Goal: Information Seeking & Learning: Learn about a topic

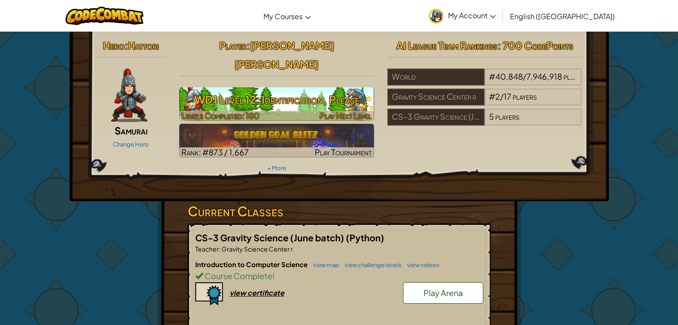
click at [296, 90] on h3 "WD1 Level 12: Identification, Please" at bounding box center [276, 100] width 195 height 20
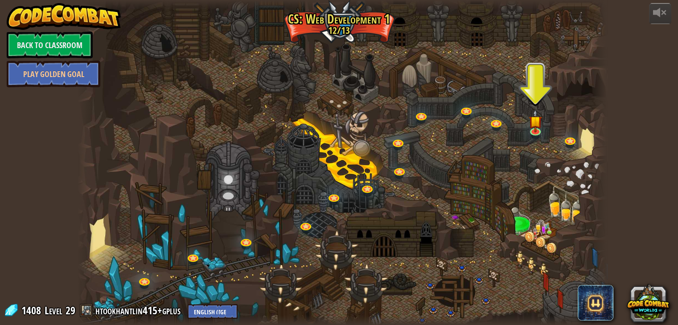
click at [537, 140] on div at bounding box center [343, 162] width 530 height 325
click at [535, 132] on link at bounding box center [536, 131] width 18 height 18
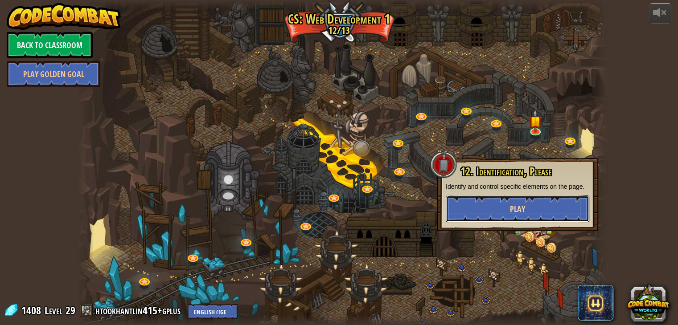
click at [498, 207] on button "Play" at bounding box center [518, 209] width 144 height 27
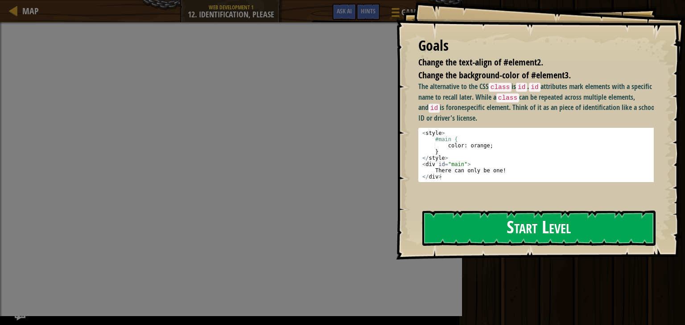
click at [510, 235] on button "Start Level" at bounding box center [538, 228] width 233 height 35
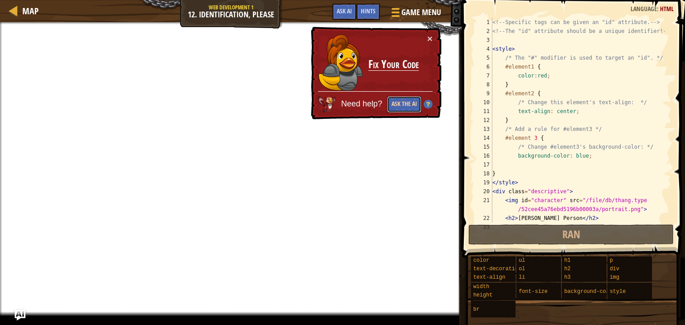
click at [408, 108] on button "Ask the AI" at bounding box center [404, 104] width 34 height 16
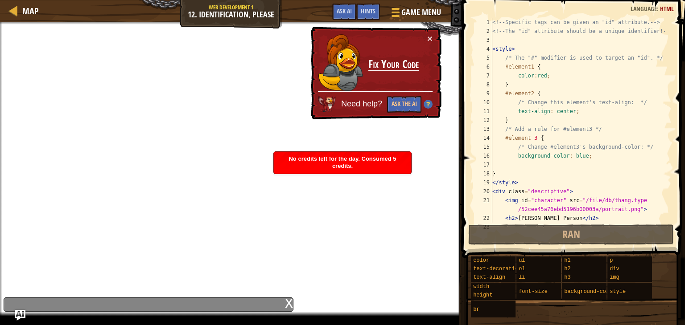
click at [427, 99] on div "Need help? Ask the AI" at bounding box center [375, 101] width 115 height 21
click at [428, 102] on img at bounding box center [428, 104] width 9 height 9
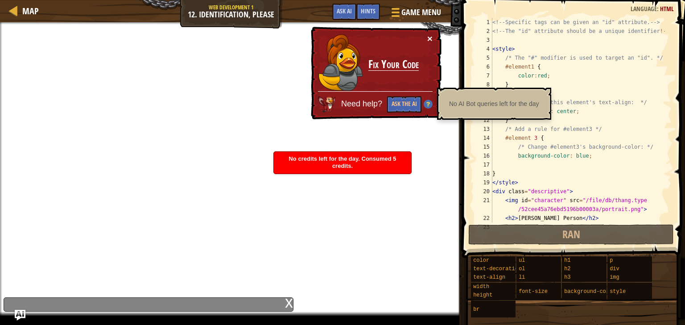
click at [430, 43] on button "×" at bounding box center [429, 38] width 5 height 9
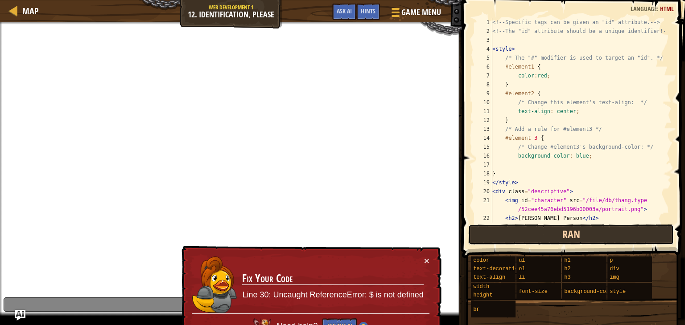
click at [568, 241] on span "Ran" at bounding box center [571, 234] width 18 height 14
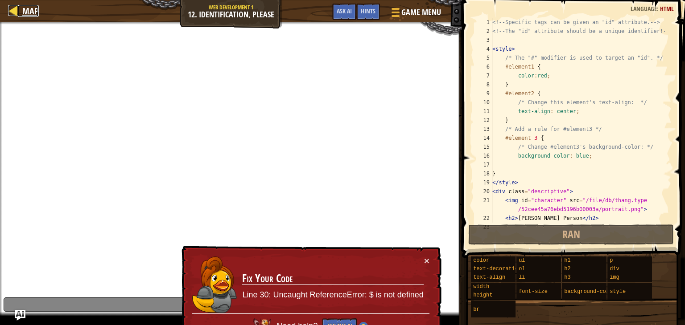
click at [24, 13] on span "Map" at bounding box center [30, 11] width 16 height 12
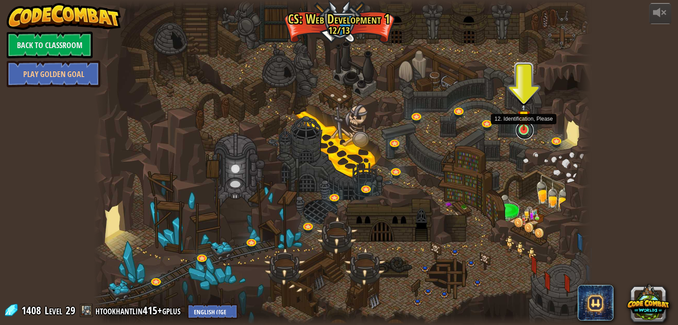
click at [519, 133] on link at bounding box center [525, 131] width 18 height 18
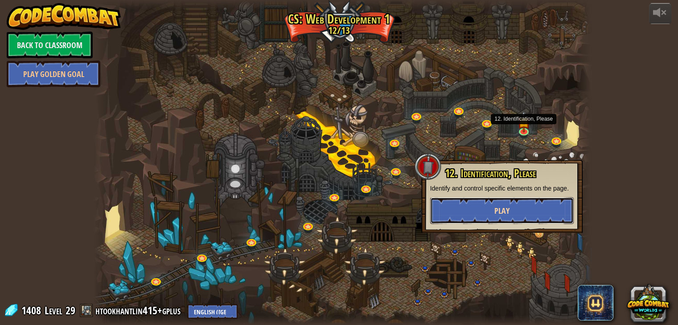
click at [515, 206] on button "Play" at bounding box center [502, 211] width 144 height 27
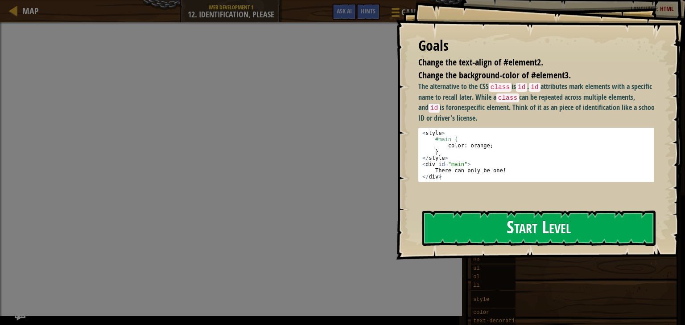
click at [505, 211] on button "Start Level" at bounding box center [538, 228] width 233 height 35
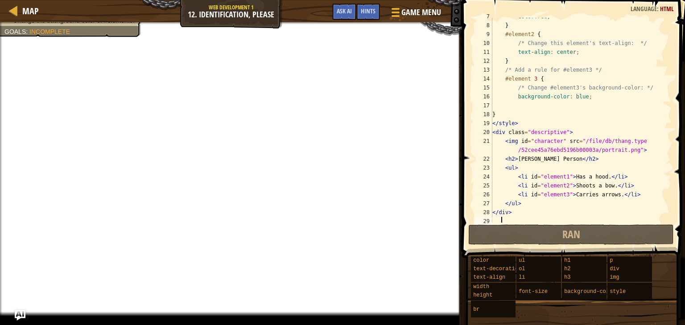
scroll to position [62, 0]
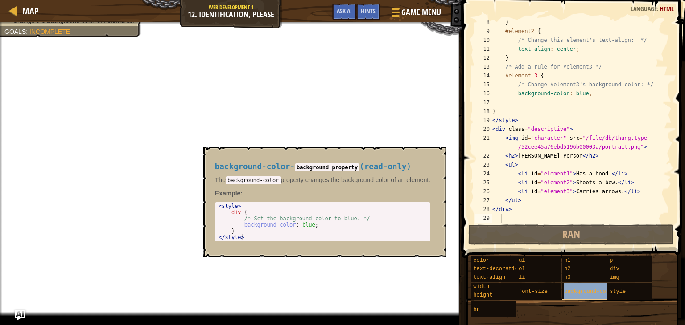
click at [594, 293] on span "background-color" at bounding box center [589, 292] width 51 height 6
click at [609, 67] on div "} #element2 { /* Change this element's text-align: */ text-align : center ; } /…" at bounding box center [577, 129] width 174 height 223
type textarea "/* Add a rule for #element3 */"
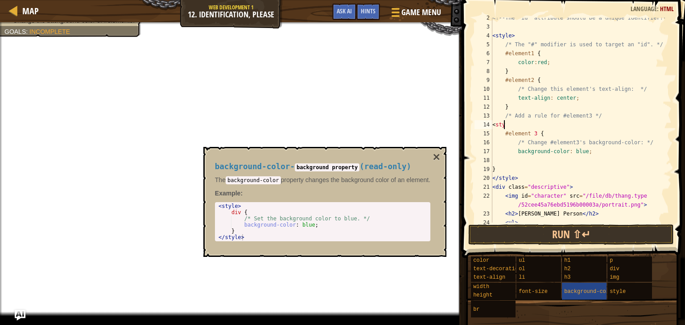
scroll to position [4, 0]
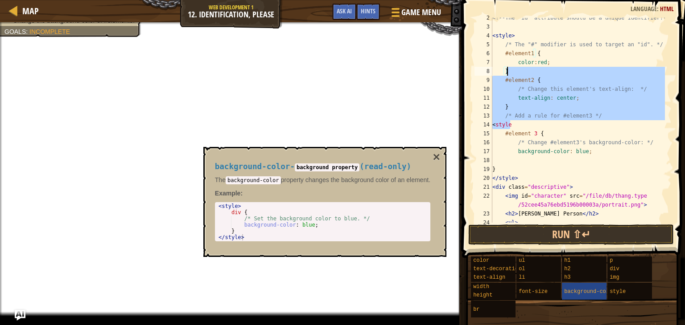
click at [609, 67] on div "<!-- The "id" attribute should be a unique identifier! --> < style > /* The "#"…" at bounding box center [577, 124] width 174 height 223
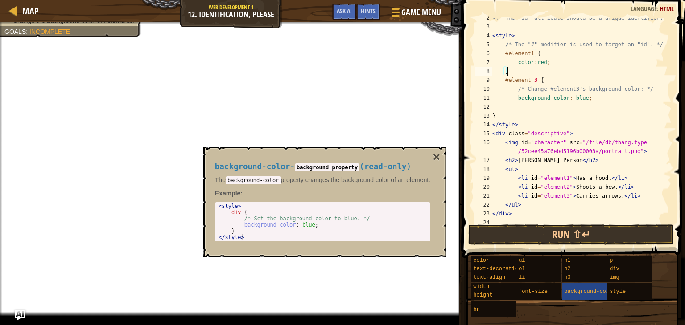
type textarea "}"
drag, startPoint x: 620, startPoint y: 309, endPoint x: 618, endPoint y: 298, distance: 11.3
click at [618, 298] on div "color text-decoration text-align width height br ul ol li font-size h1 h2 h3 ba…" at bounding box center [574, 287] width 208 height 62
click at [503, 104] on div "<!-- The "id" attribute should be a unique identifier! --> < style > /* The "#"…" at bounding box center [577, 124] width 174 height 223
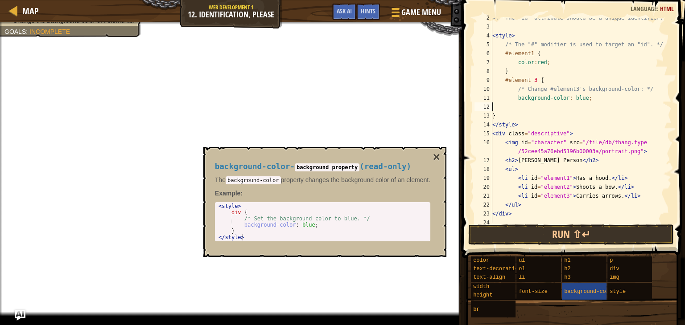
paste textarea "v"
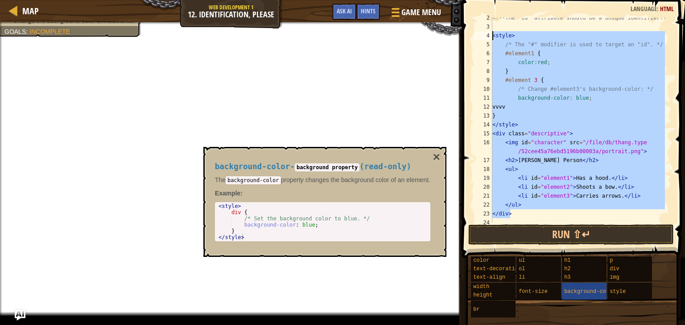
scroll to position [0, 0]
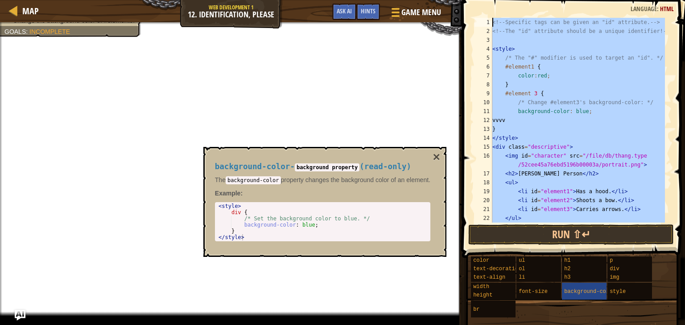
drag, startPoint x: 514, startPoint y: 218, endPoint x: 504, endPoint y: -39, distance: 257.0
click at [504, 0] on html "Map Web Development 1 12. Identification, Please Game Menu Done Hints Ask AI 1 …" at bounding box center [342, 0] width 685 height 0
type textarea "<!-- Specific tags can be given an "id" attribute. --> <!-- The "id" attribute …"
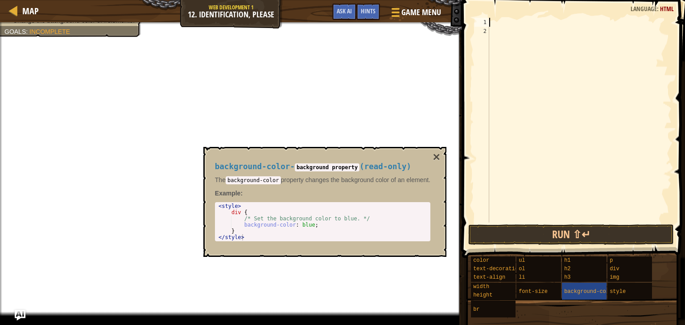
scroll to position [4, 0]
paste textarea "</div>"
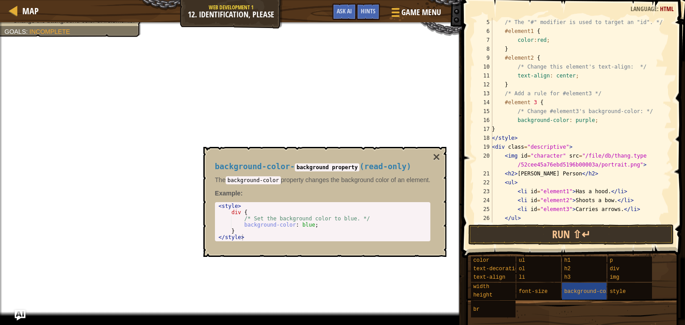
scroll to position [28, 0]
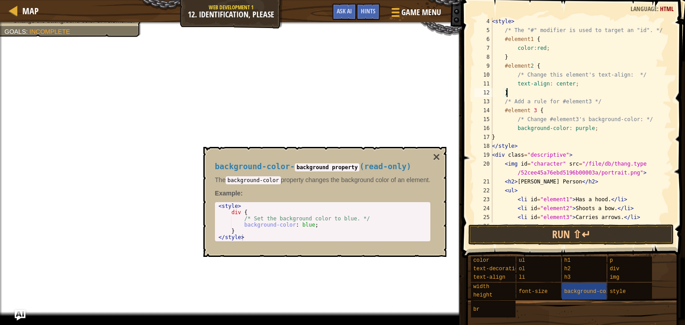
click at [519, 95] on div "< style > /* The "#" modifier is used to target an "id". */ #element1 { color :…" at bounding box center [577, 128] width 175 height 223
type textarea "}"
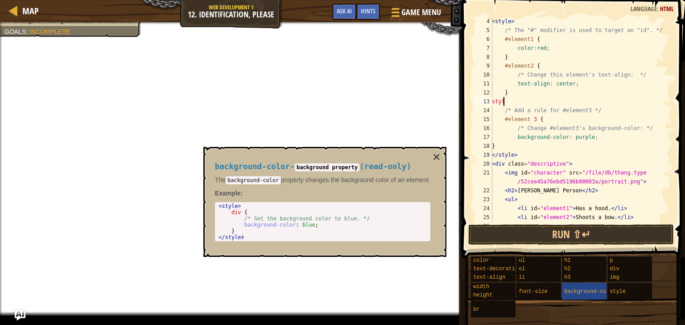
scroll to position [4, 0]
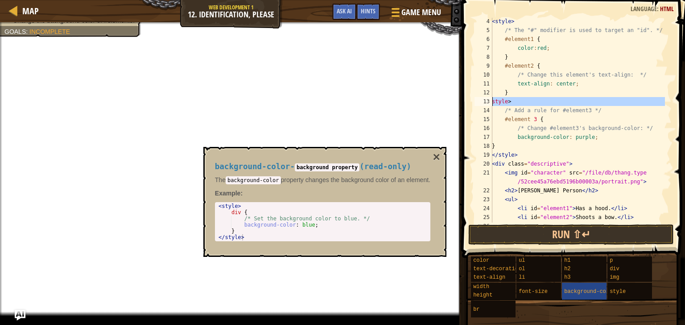
click at [491, 100] on div "13" at bounding box center [483, 101] width 18 height 9
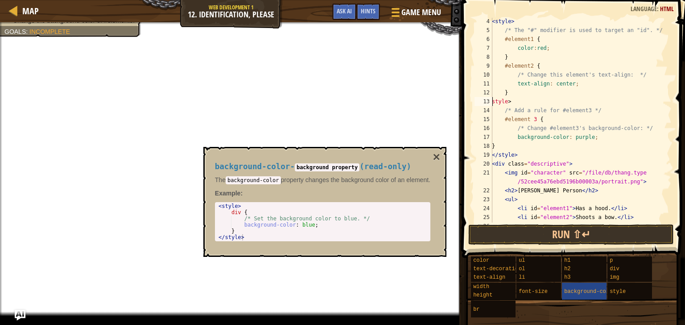
scroll to position [4, 0]
click at [523, 99] on div "< style > /* The "#" modifier is used to target an "id". */ #element1 { color :…" at bounding box center [577, 128] width 175 height 223
click at [497, 106] on div "< style > /* The "#" modifier is used to target an "id". */ #element1 { color :…" at bounding box center [577, 128] width 175 height 223
click at [523, 98] on div "< style > /* The "#" modifier is used to target an "id". */ #element1 { color :…" at bounding box center [577, 128] width 175 height 223
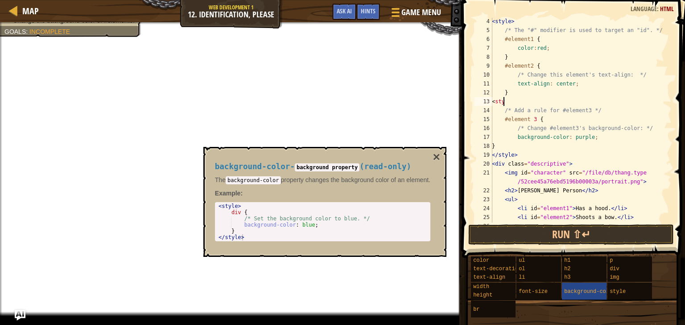
scroll to position [4, 0]
type textarea "<"
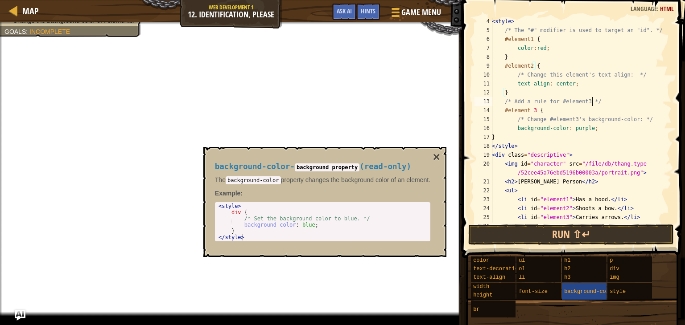
click at [600, 102] on div "< style > /* The "#" modifier is used to target an "id". */ #element1 { color :…" at bounding box center [577, 128] width 175 height 223
type textarea "/* Add a rule for #element3 */"
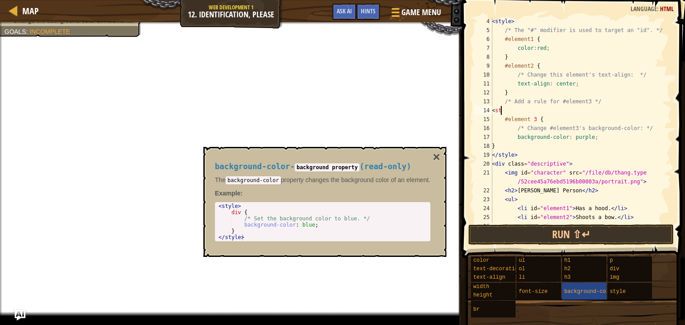
type textarea "<"
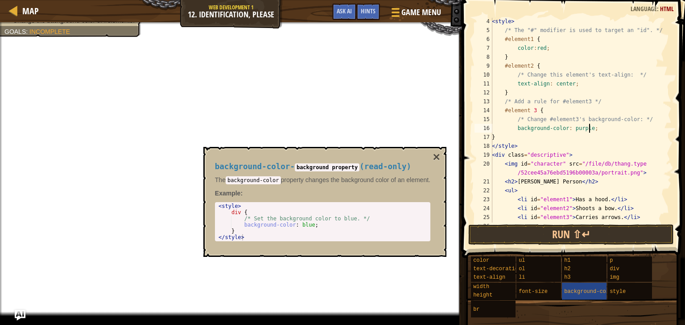
click at [610, 128] on div "< style > /* The "#" modifier is used to target an "id". */ #element1 { color :…" at bounding box center [577, 128] width 175 height 223
type textarea "background-color: purple;"
click at [439, 158] on button "×" at bounding box center [436, 157] width 7 height 12
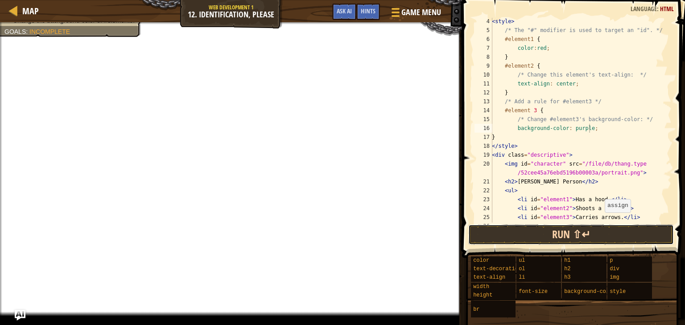
click at [590, 230] on button "Run ⇧↵" at bounding box center [571, 235] width 206 height 21
click at [589, 232] on button "Run ⇧↵" at bounding box center [571, 235] width 206 height 21
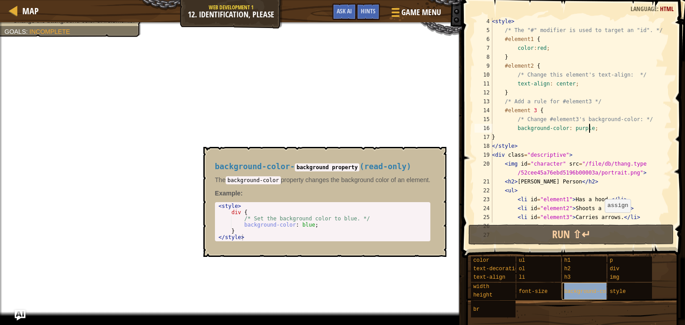
click at [586, 296] on div "background-color" at bounding box center [596, 291] width 69 height 17
click at [633, 280] on div "img" at bounding box center [641, 278] width 69 height 8
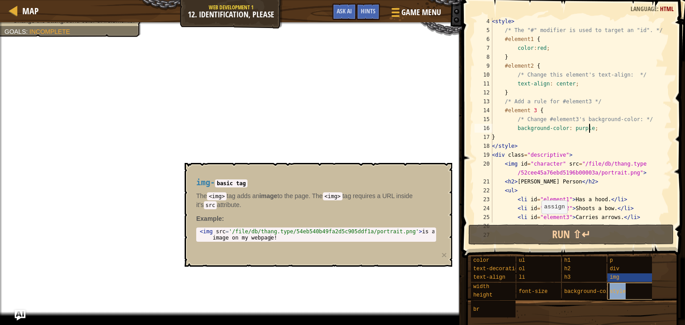
click at [630, 288] on div "style" at bounding box center [641, 291] width 69 height 17
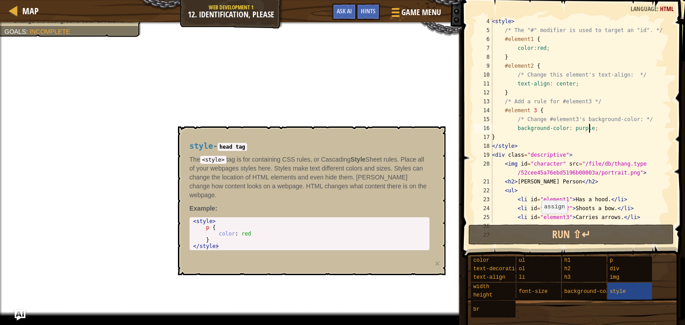
type textarea "<style>"
type textarea "/* Add a rule for #element3 */"
click at [608, 99] on div "< style > /* The "#" modifier is used to target an "id". */ #element1 { color :…" at bounding box center [577, 128] width 175 height 223
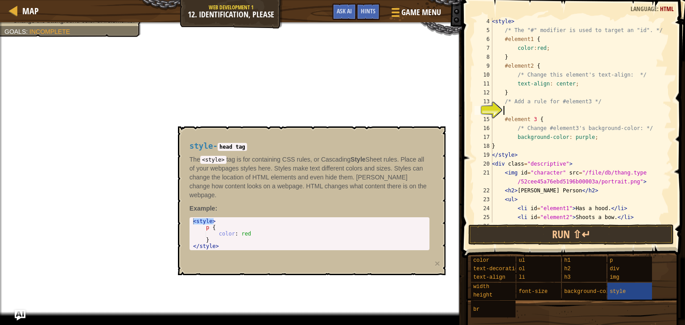
paste textarea "<style>"
type textarea "<"
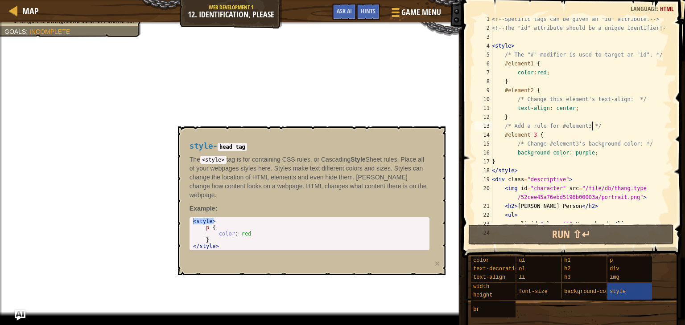
scroll to position [0, 0]
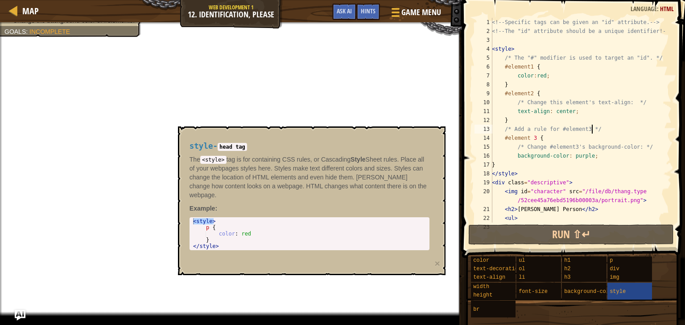
click at [519, 54] on div "<!-- Specific tags can be given an "id" attribute. --> <!-- The "id" attribute …" at bounding box center [577, 129] width 175 height 223
click at [525, 54] on div "<!-- Specific tags can be given an "id" attribute. --> <!-- The "id" attribute …" at bounding box center [577, 129] width 175 height 223
click at [524, 53] on div "<!-- Specific tags can be given an "id" attribute. --> <!-- The "id" attribute …" at bounding box center [577, 129] width 175 height 223
click at [533, 171] on div "<!-- Specific tags can be given an "id" attribute. --> <!-- The "id" attribute …" at bounding box center [577, 129] width 175 height 223
click at [528, 88] on div "<!-- Specific tags can be given an "id" attribute. --> <!-- The "id" attribute …" at bounding box center [577, 129] width 175 height 223
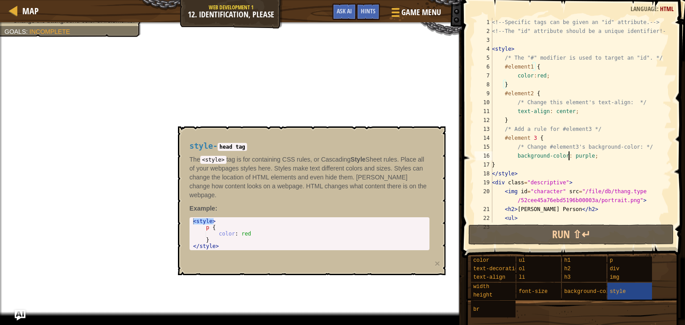
click at [569, 156] on div "<!-- Specific tags can be given an "id" attribute. --> <!-- The "id" attribute …" at bounding box center [577, 129] width 175 height 223
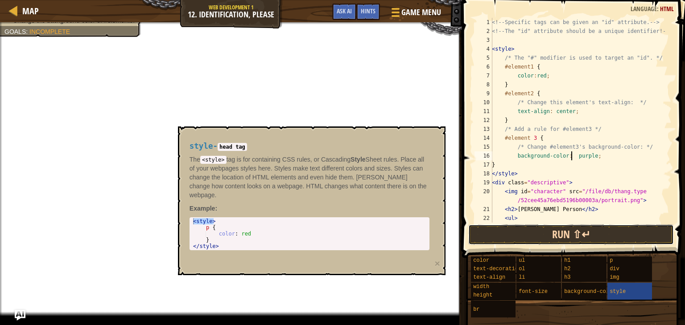
click at [576, 229] on button "Run ⇧↵" at bounding box center [571, 235] width 206 height 21
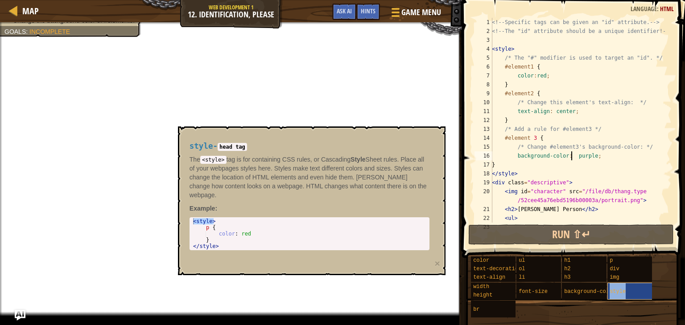
click at [633, 295] on div "style" at bounding box center [641, 291] width 69 height 17
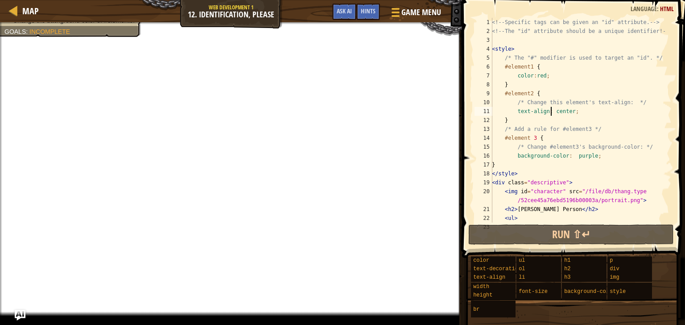
click at [551, 112] on div "<!-- Specific tags can be given an "id" attribute. --> <!-- The "id" attribute …" at bounding box center [577, 129] width 175 height 223
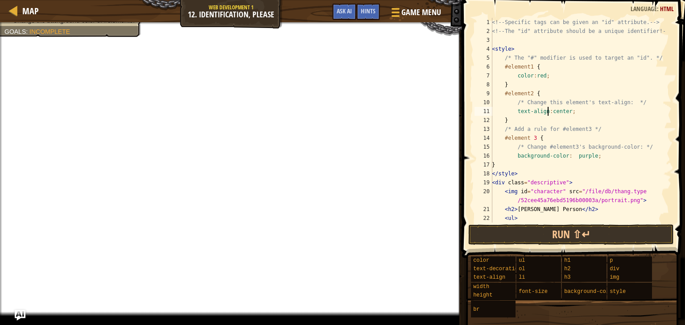
click at [572, 156] on div "<!-- Specific tags can be given an "id" attribute. --> <!-- The "id" attribute …" at bounding box center [577, 129] width 175 height 223
click at [601, 179] on div "<!-- Specific tags can be given an "id" attribute. --> <!-- The "id" attribute …" at bounding box center [577, 129] width 175 height 223
click at [613, 196] on div "<!-- Specific tags can be given an "id" attribute. --> <!-- The "id" attribute …" at bounding box center [577, 129] width 175 height 223
click at [641, 194] on div "<!-- Specific tags can be given an "id" attribute. --> <!-- The "id" attribute …" at bounding box center [577, 129] width 175 height 223
click at [606, 201] on div "<!-- Specific tags can be given an "id" attribute. --> <!-- The "id" attribute …" at bounding box center [577, 129] width 175 height 223
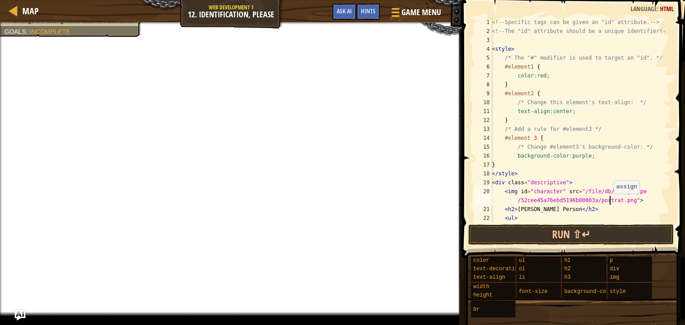
click at [609, 202] on div "<!-- Specific tags can be given an "id" attribute. --> <!-- The "id" attribute …" at bounding box center [577, 129] width 175 height 223
click at [551, 200] on div "<!-- Specific tags can be given an "id" attribute. --> <!-- The "id" attribute …" at bounding box center [577, 129] width 175 height 223
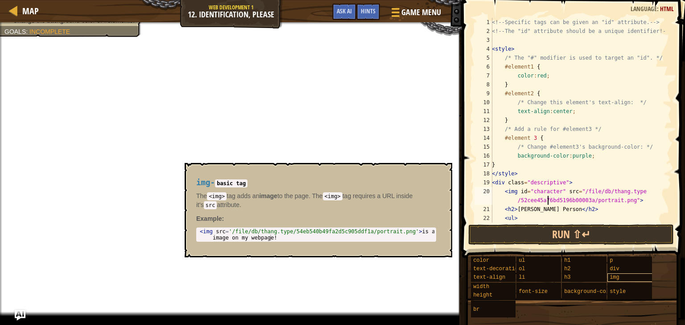
type textarea "<img id="character" src="/file/db/thang.type/52cee45a76ebd5196b00003a/portrait.…"
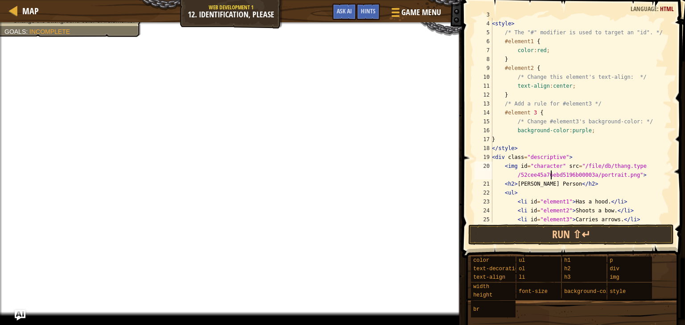
scroll to position [54, 0]
